Goal: Navigation & Orientation: Find specific page/section

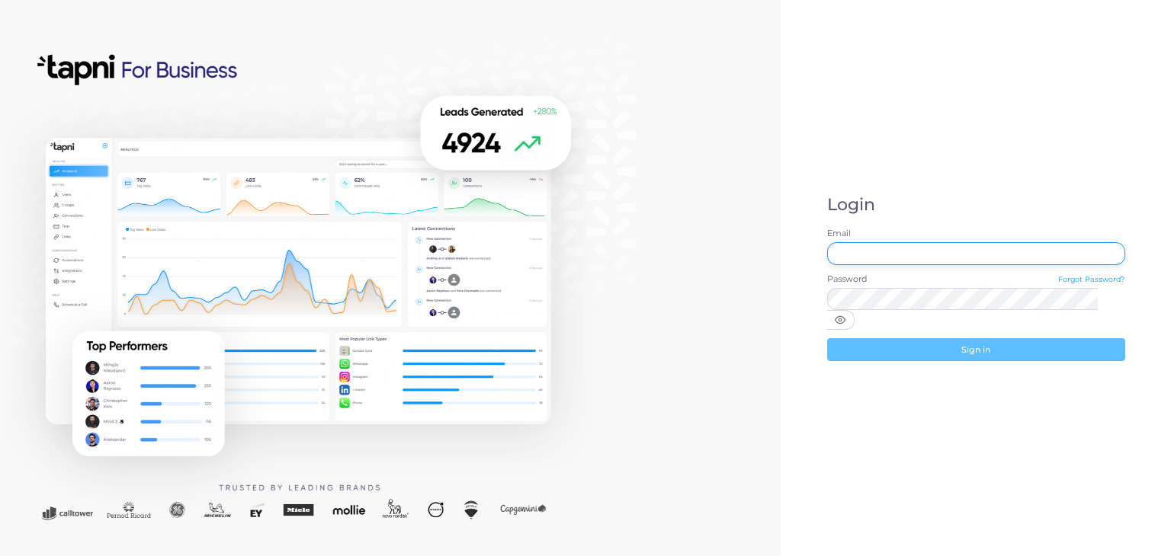
click at [914, 265] on input "Email" at bounding box center [976, 253] width 298 height 23
type input "**********"
click at [911, 202] on div "**********" at bounding box center [976, 278] width 390 height 556
click at [845, 315] on icon at bounding box center [840, 320] width 11 height 11
click at [845, 316] on line at bounding box center [840, 321] width 10 height 10
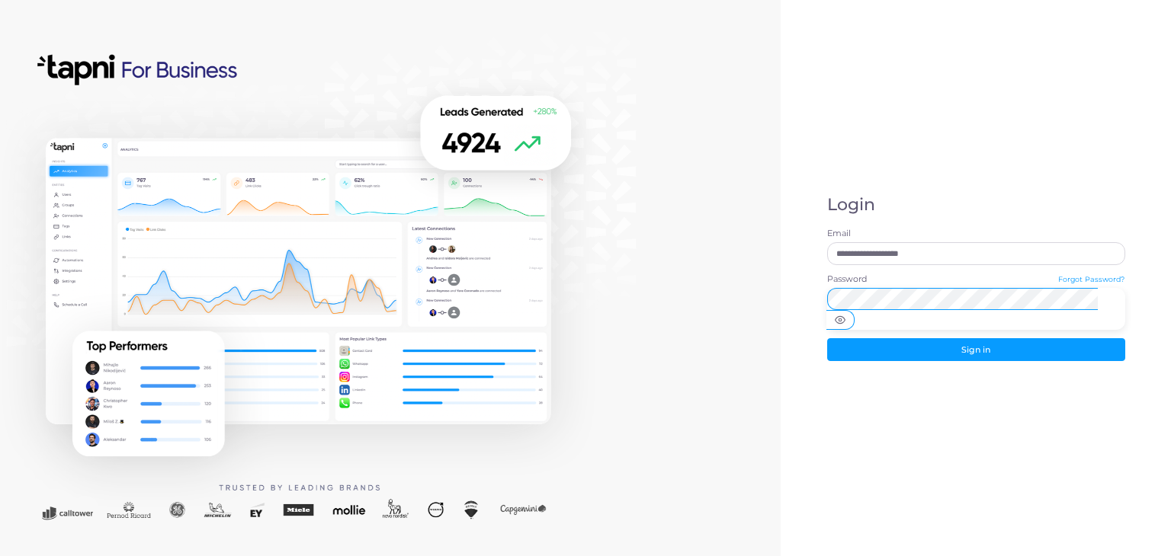
click at [827, 338] on button "Sign in" at bounding box center [976, 349] width 298 height 23
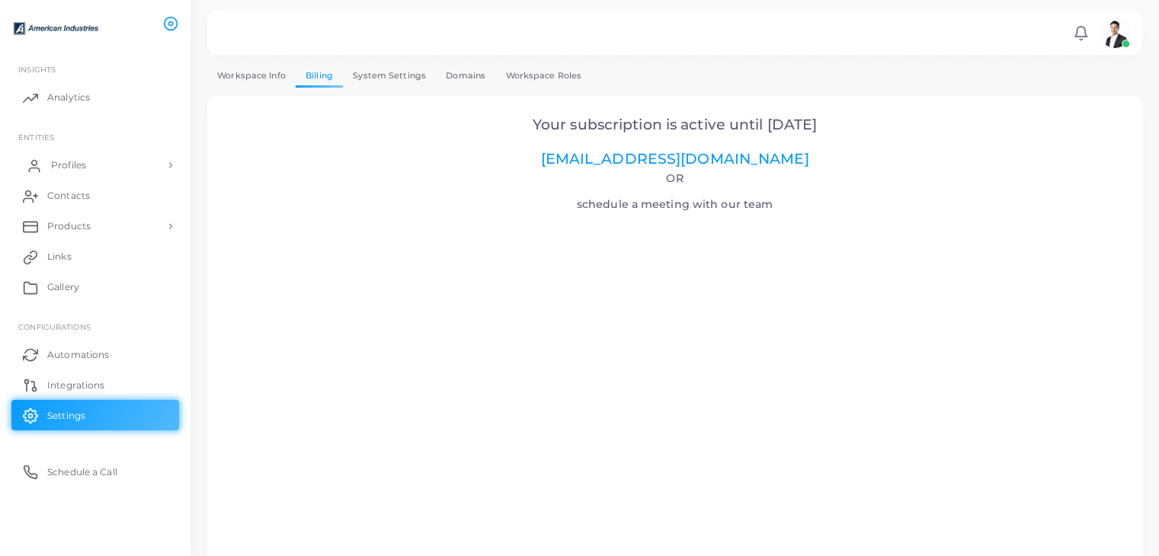
click at [55, 164] on span "Profiles" at bounding box center [68, 166] width 35 height 14
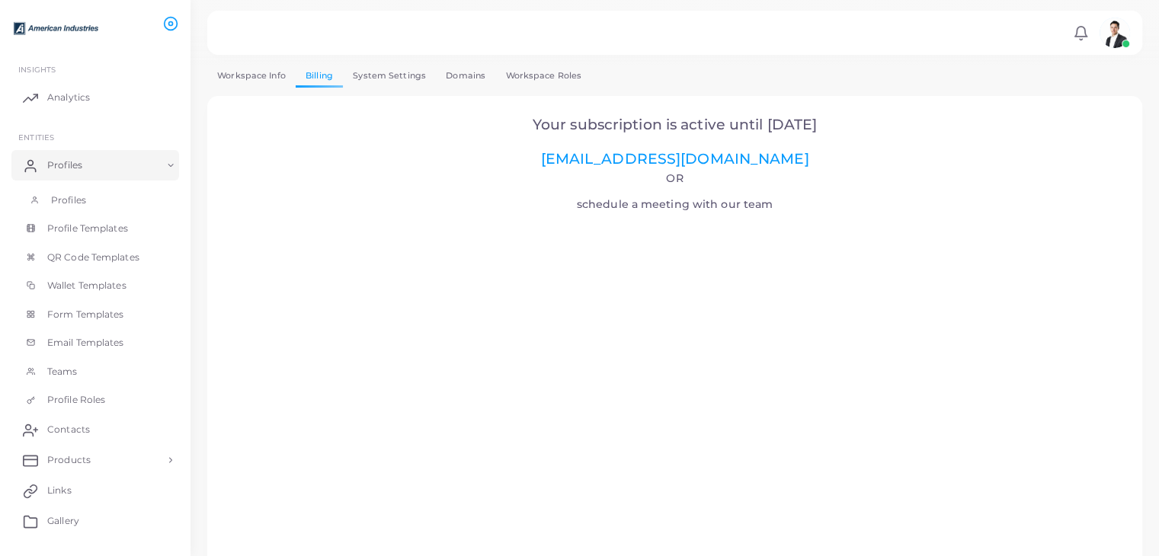
click at [53, 204] on span "Profiles" at bounding box center [68, 201] width 35 height 14
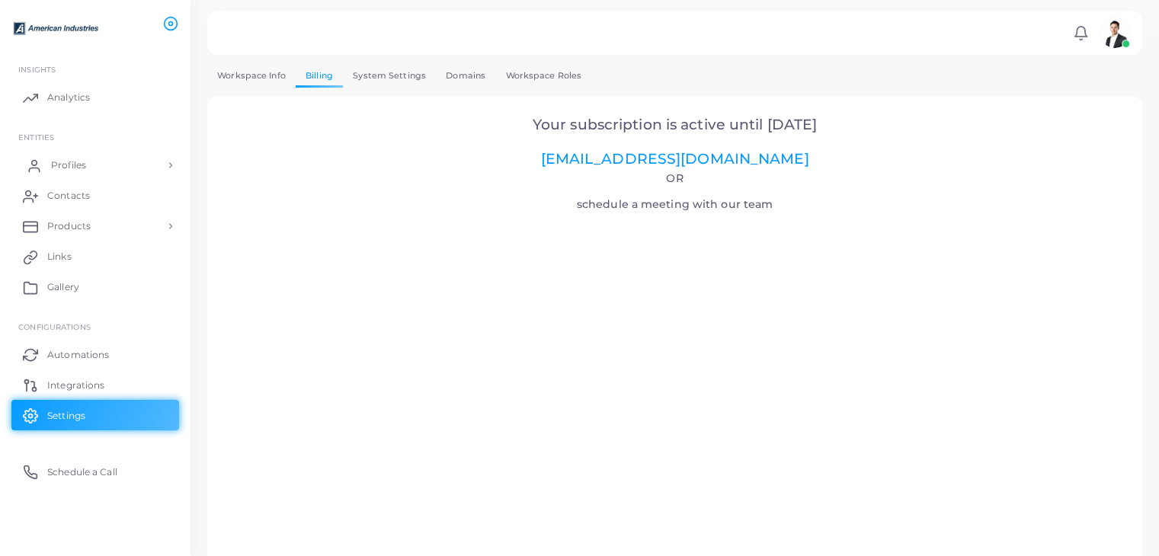
click at [72, 162] on span "Profiles" at bounding box center [68, 166] width 35 height 14
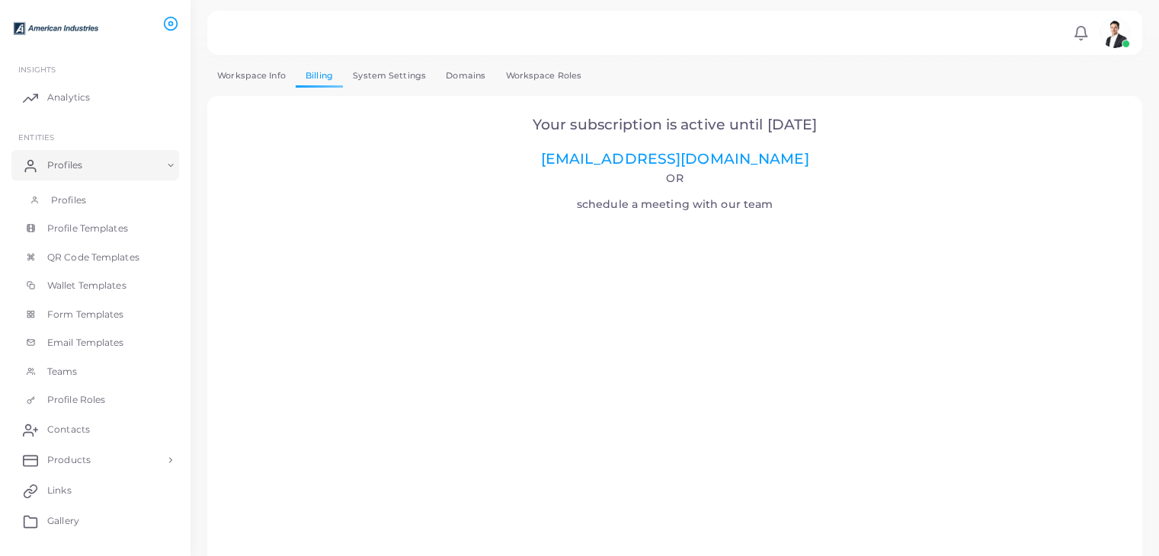
click at [69, 200] on span "Profiles" at bounding box center [68, 201] width 35 height 14
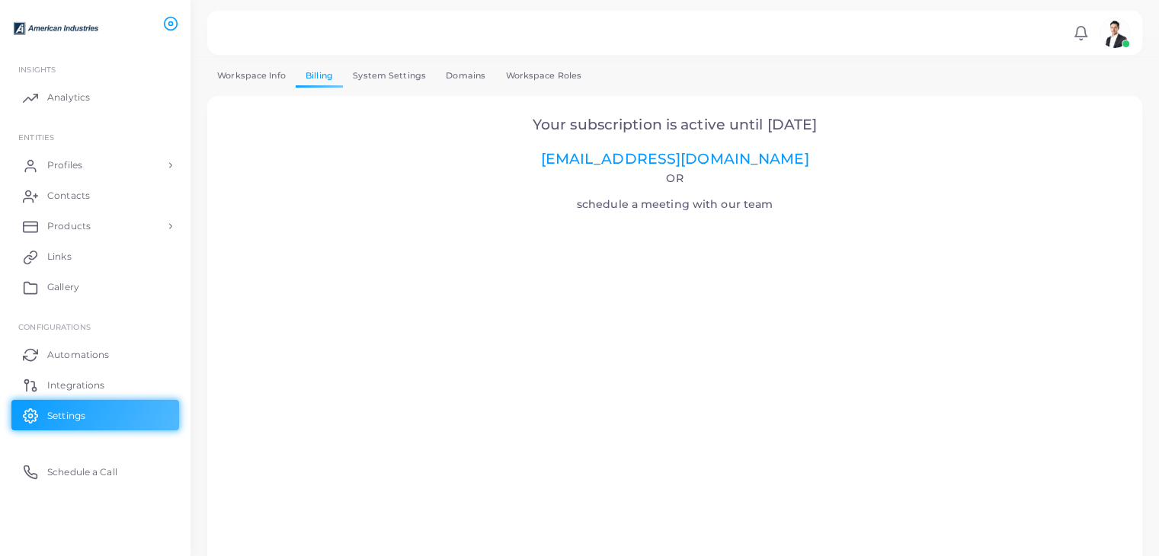
click at [389, 71] on link "System Settings" at bounding box center [389, 76] width 93 height 22
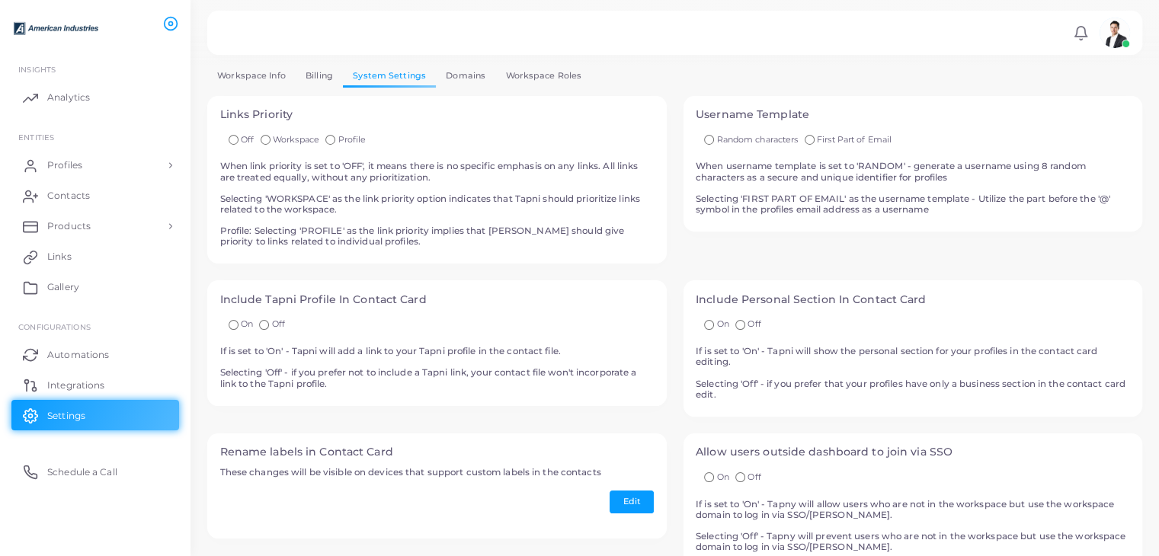
click at [247, 75] on link "Workspace Info" at bounding box center [251, 76] width 88 height 22
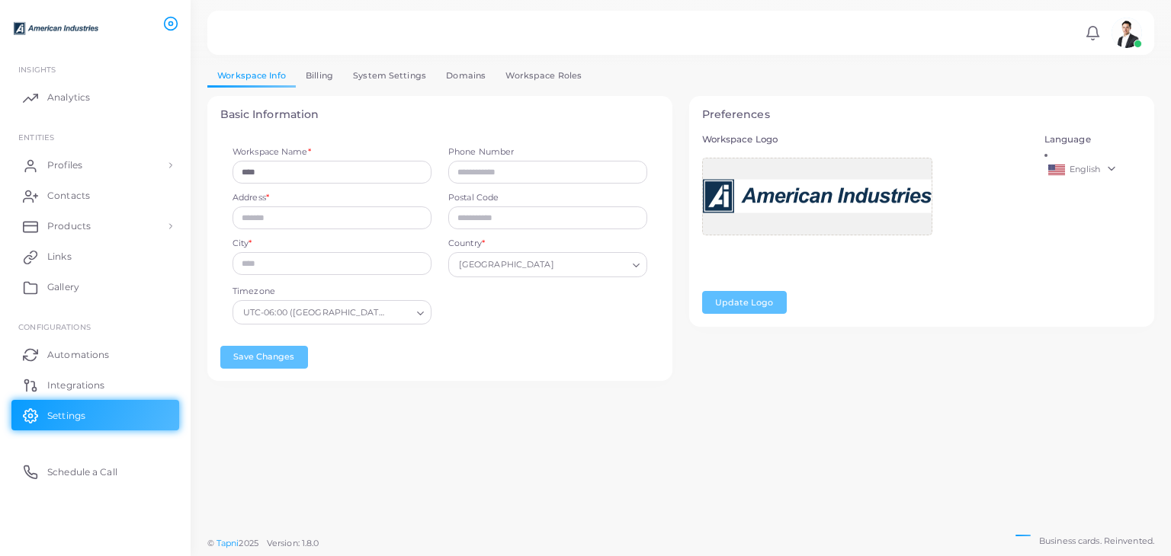
click at [322, 75] on link "Billing" at bounding box center [319, 76] width 47 height 22
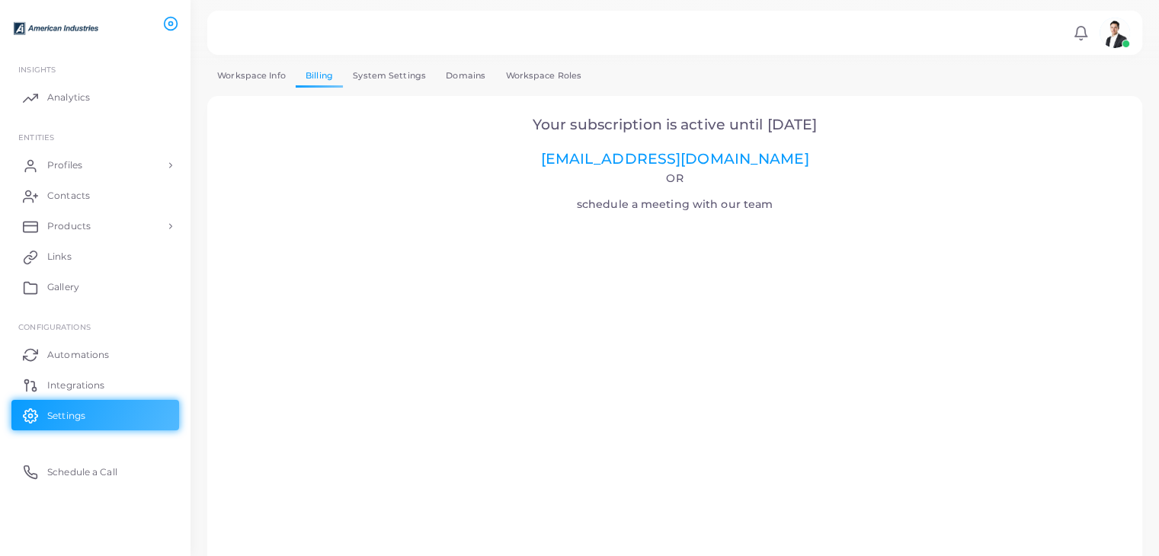
click at [370, 80] on link "System Settings" at bounding box center [389, 76] width 93 height 22
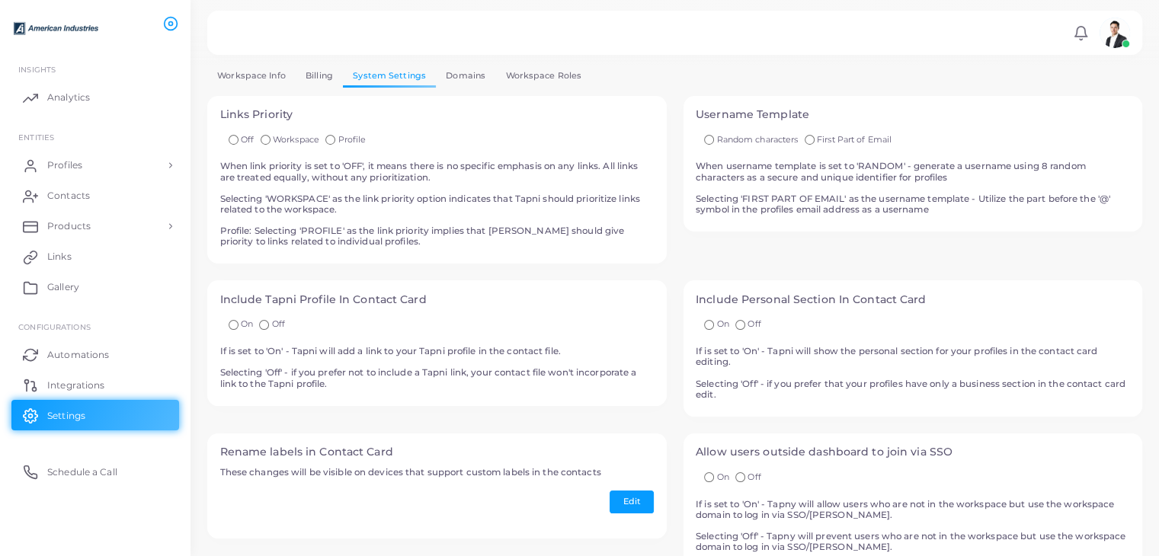
click at [451, 80] on link "Domains" at bounding box center [465, 76] width 59 height 22
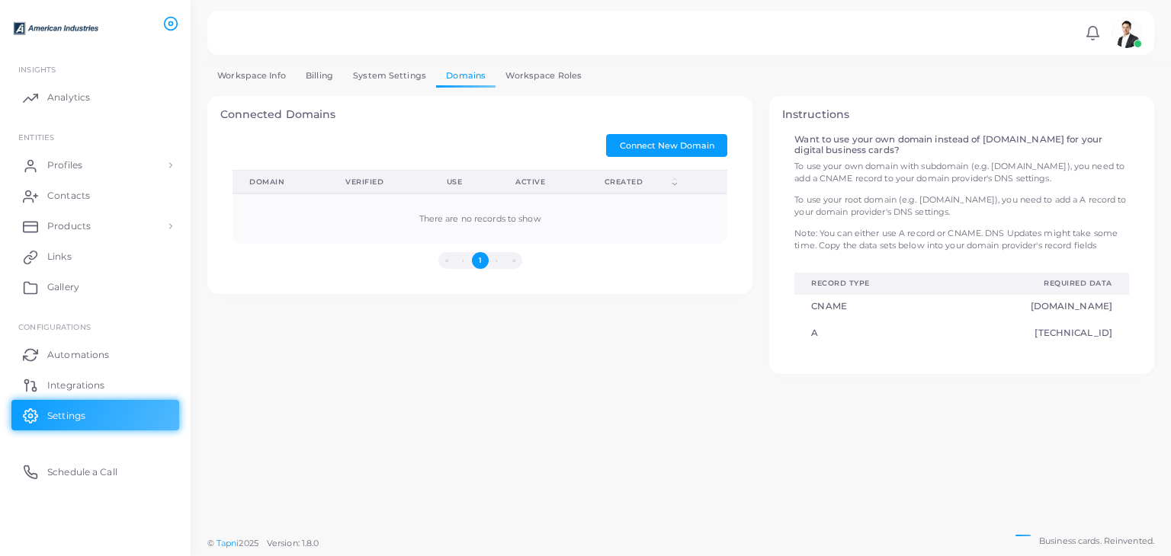
click at [517, 79] on link "Workspace Roles" at bounding box center [543, 76] width 96 height 22
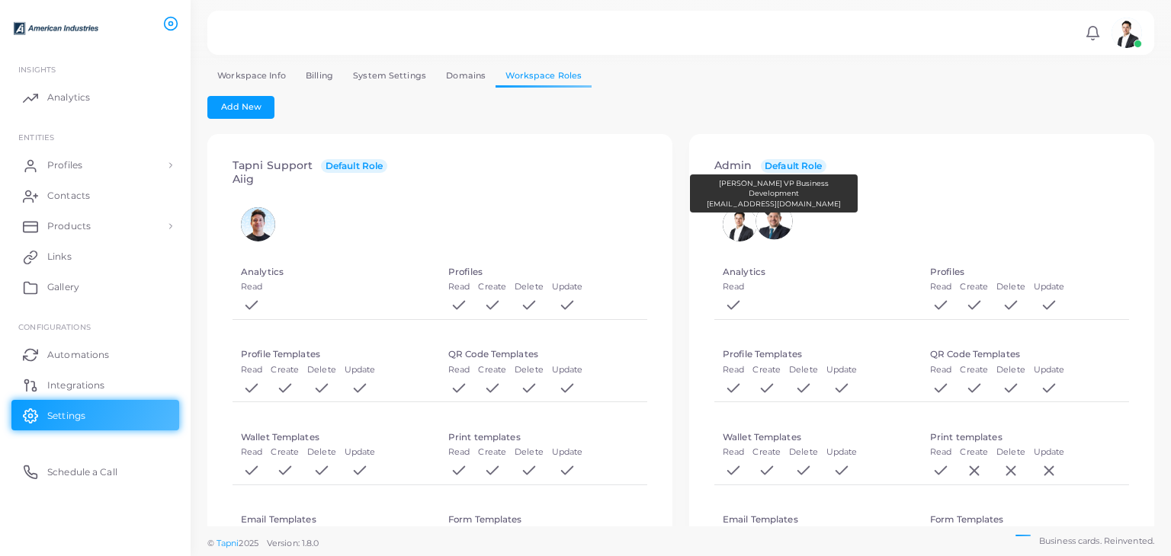
click at [774, 225] on img at bounding box center [773, 221] width 37 height 37
click at [81, 220] on span "Products" at bounding box center [72, 227] width 43 height 14
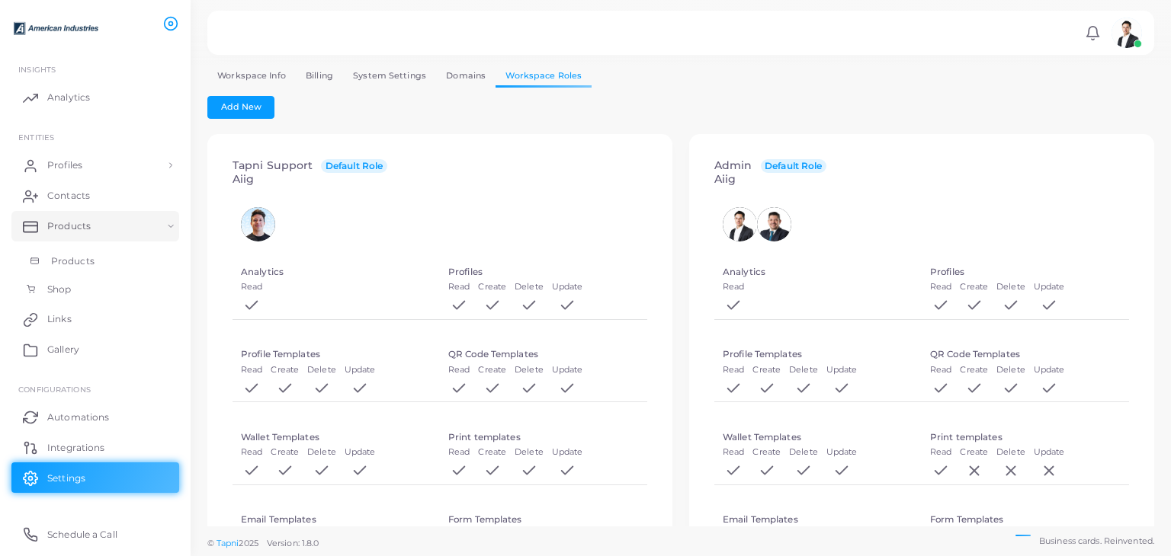
click at [69, 258] on span "Products" at bounding box center [72, 262] width 43 height 14
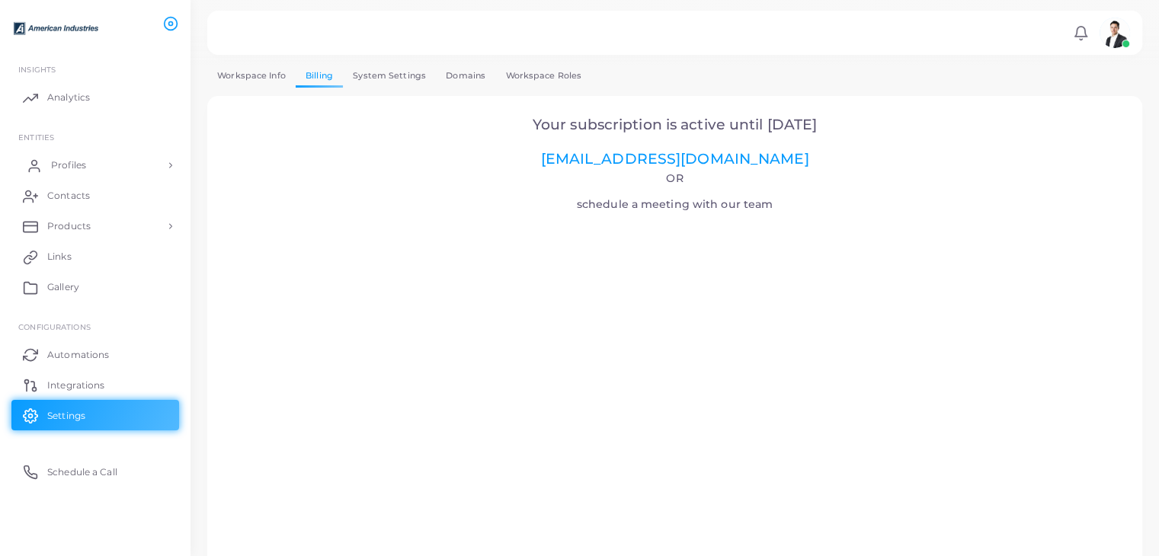
click at [75, 170] on span "Profiles" at bounding box center [68, 166] width 35 height 14
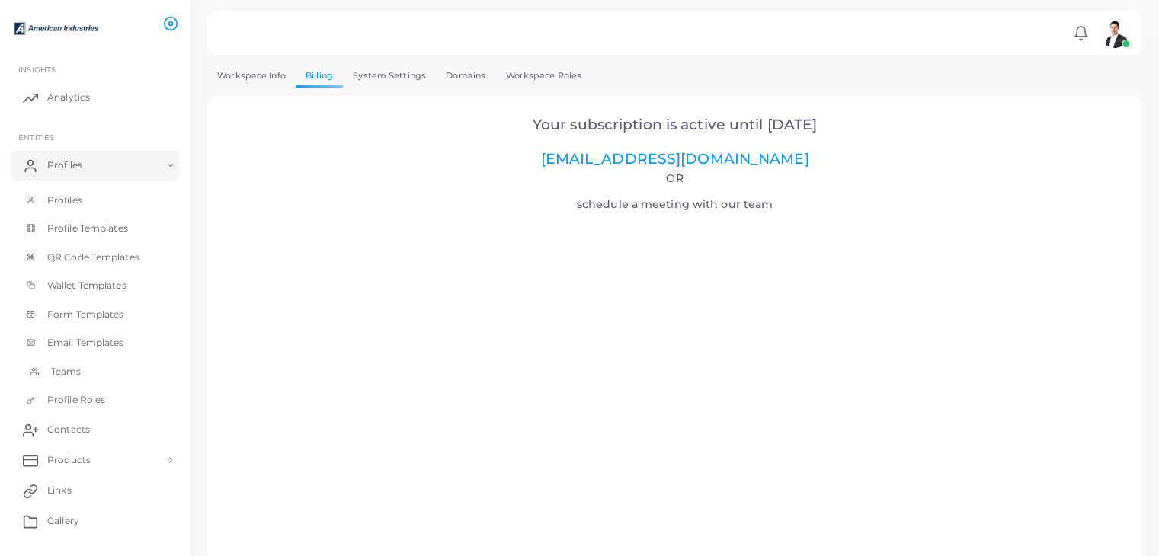
click at [85, 368] on link "Teams" at bounding box center [95, 371] width 168 height 29
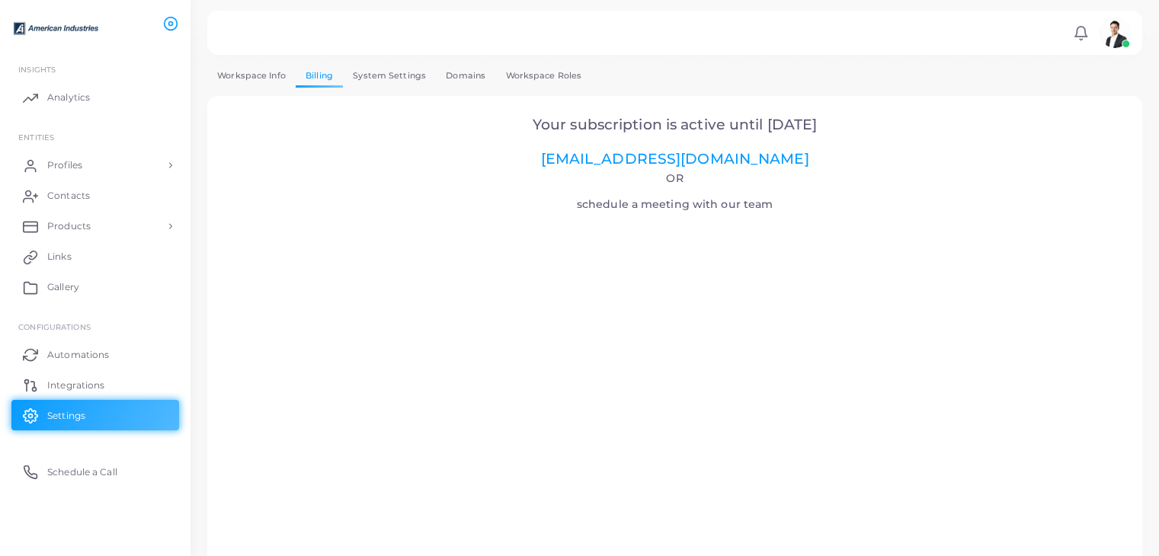
click at [1120, 42] on img at bounding box center [1115, 33] width 30 height 30
click at [1055, 146] on span "Logout" at bounding box center [1052, 152] width 30 height 13
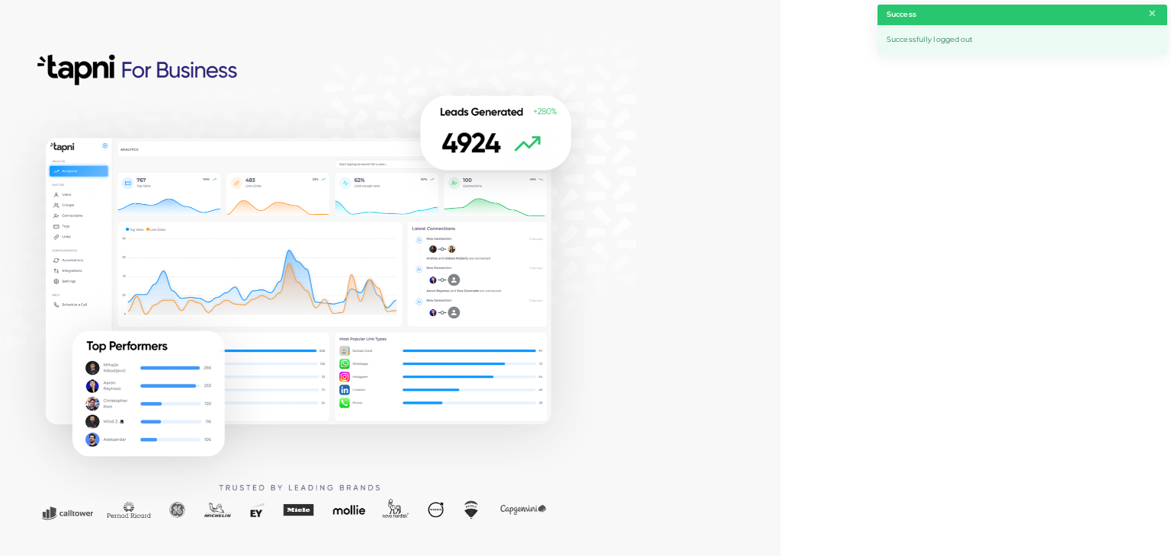
click at [1152, 10] on button "×" at bounding box center [1152, 13] width 10 height 17
